Goal: Navigation & Orientation: Find specific page/section

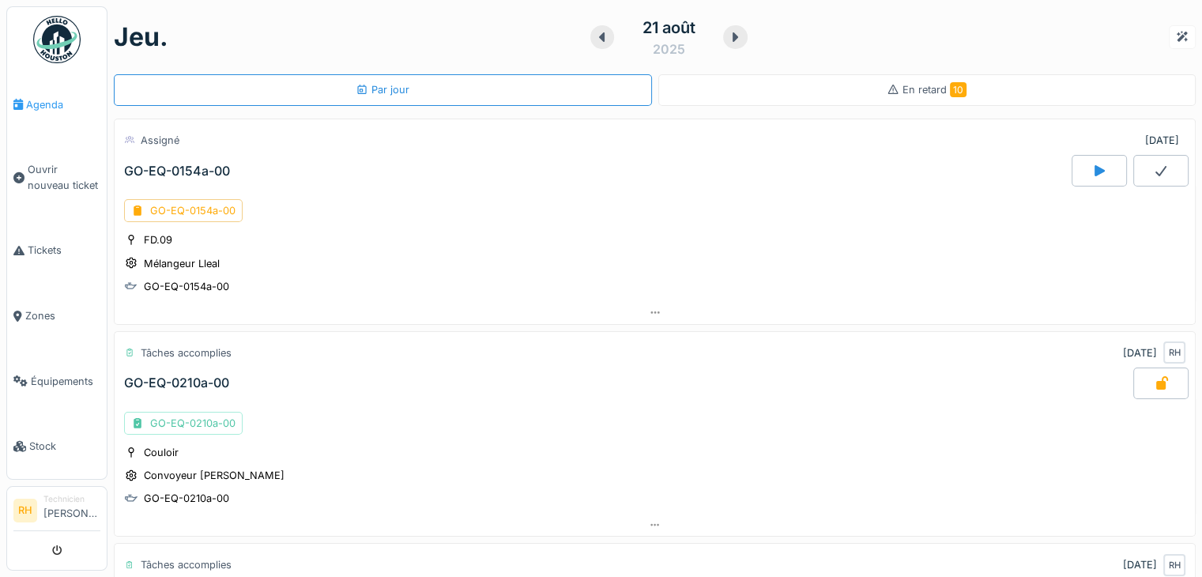
click at [47, 104] on span "Agenda" at bounding box center [63, 104] width 74 height 15
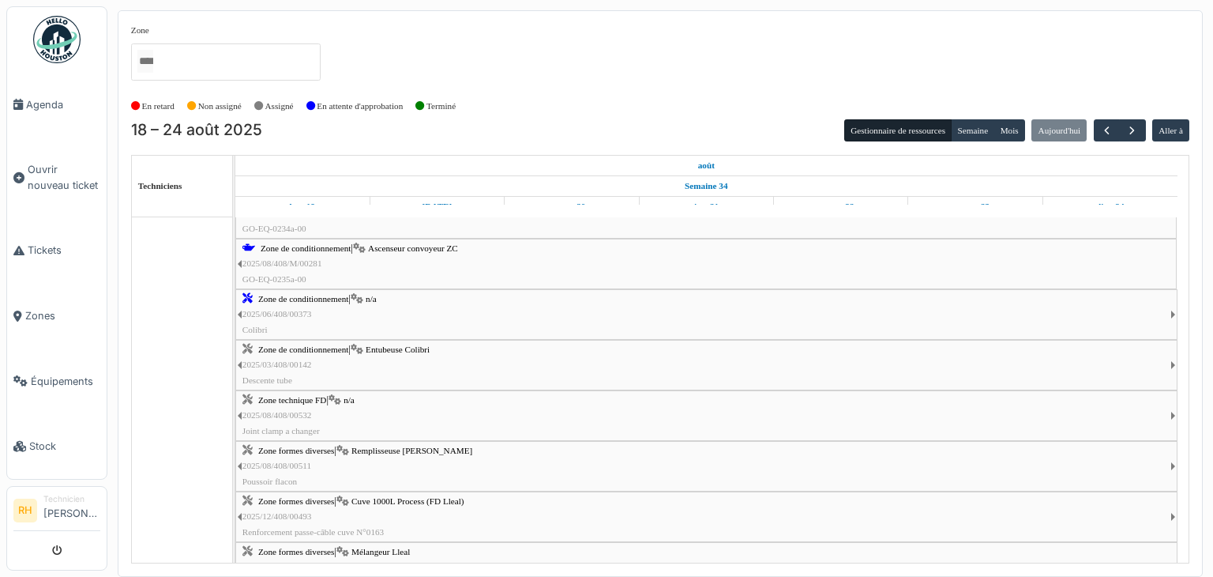
scroll to position [158, 0]
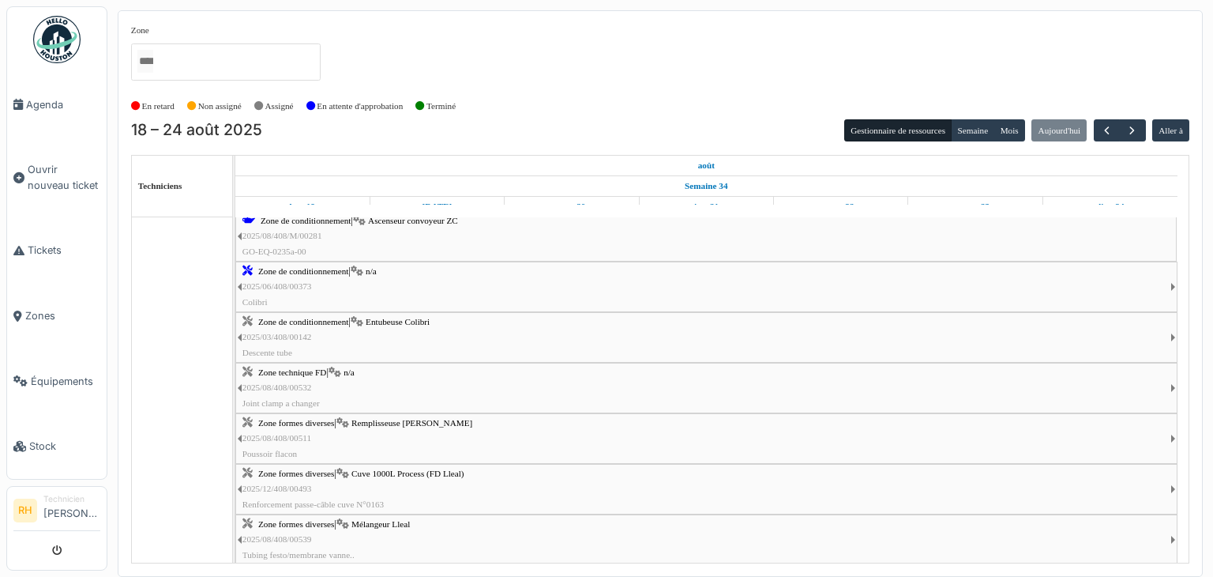
click at [335, 325] on span "Zone de conditionnement" at bounding box center [303, 321] width 90 height 9
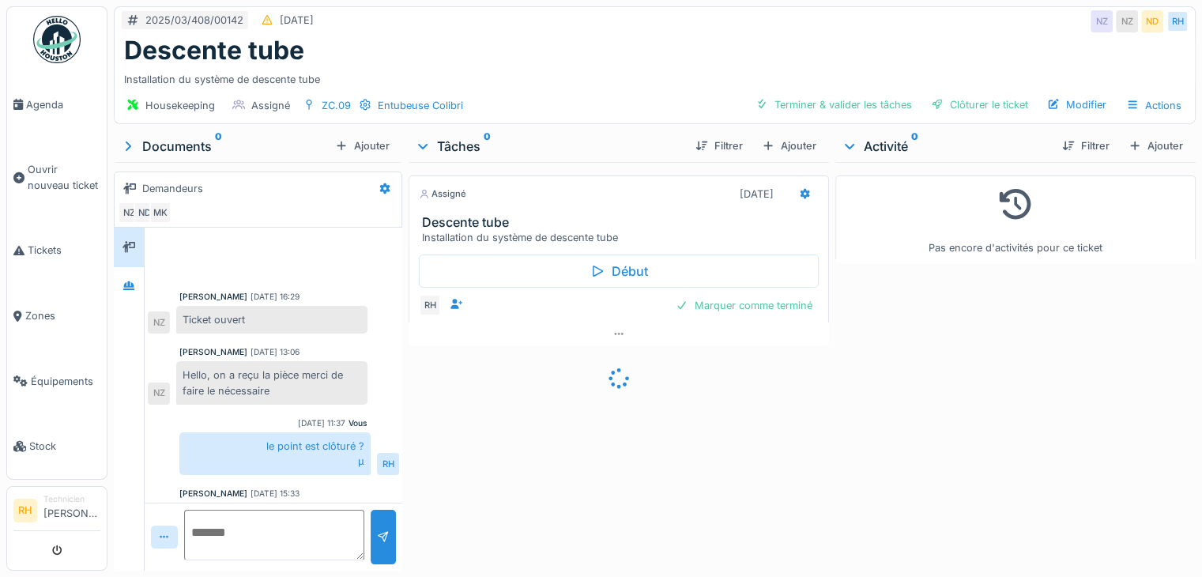
scroll to position [120, 0]
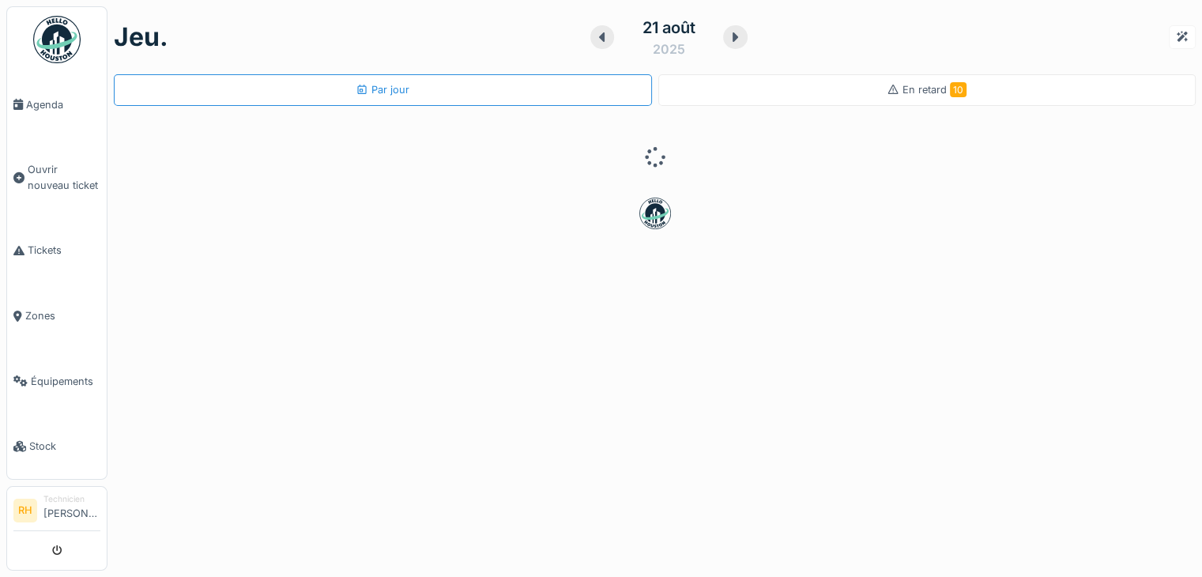
click at [46, 48] on img at bounding box center [56, 39] width 47 height 47
